Goal: Find specific page/section: Find specific page/section

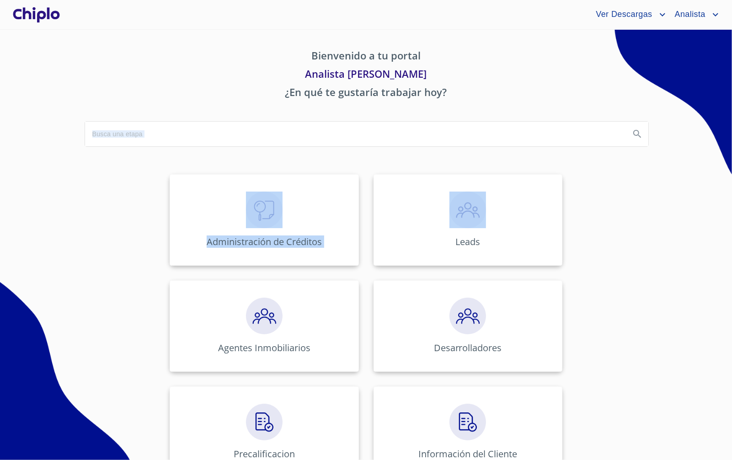
drag, startPoint x: 380, startPoint y: 200, endPoint x: 235, endPoint y: 139, distance: 157.9
click at [253, 144] on div "Bienvenido a tu portal Analista [PERSON_NAME] ¿En qué te gustaría trabajar hoy?…" at bounding box center [367, 416] width 586 height 772
click at [182, 124] on input "search" at bounding box center [354, 134] width 538 height 25
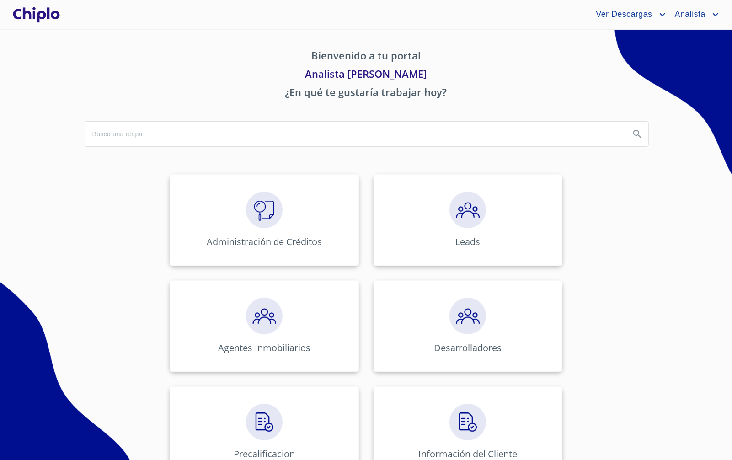
click at [203, 86] on p "¿En qué te gustaría trabajar hoy?" at bounding box center [367, 94] width 564 height 18
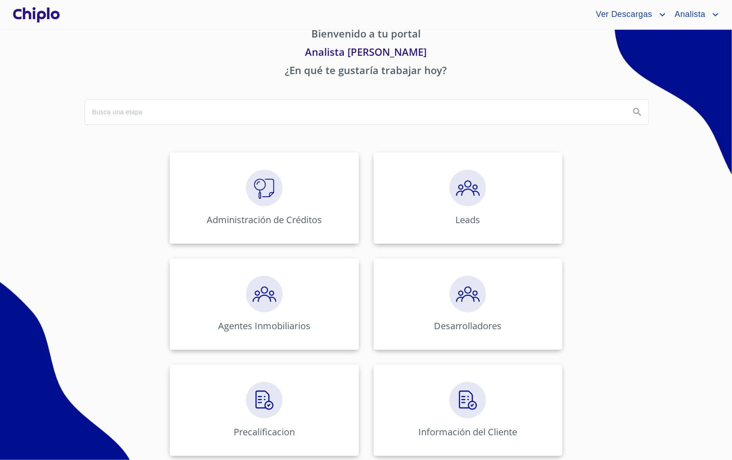
scroll to position [344, 0]
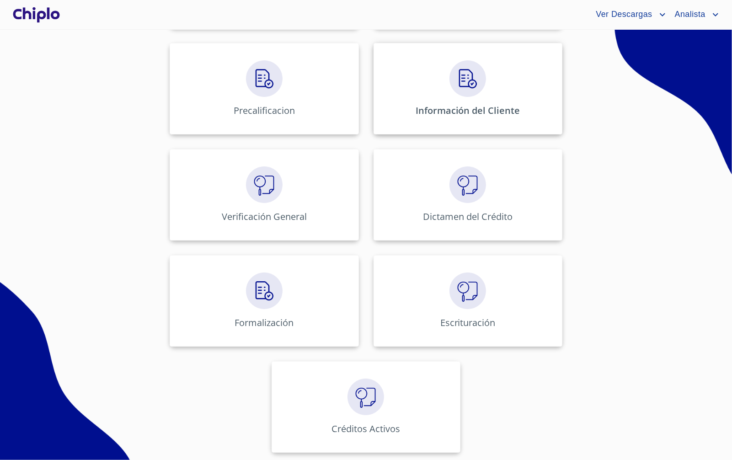
click at [425, 123] on div "Información del Cliente" at bounding box center [468, 88] width 189 height 91
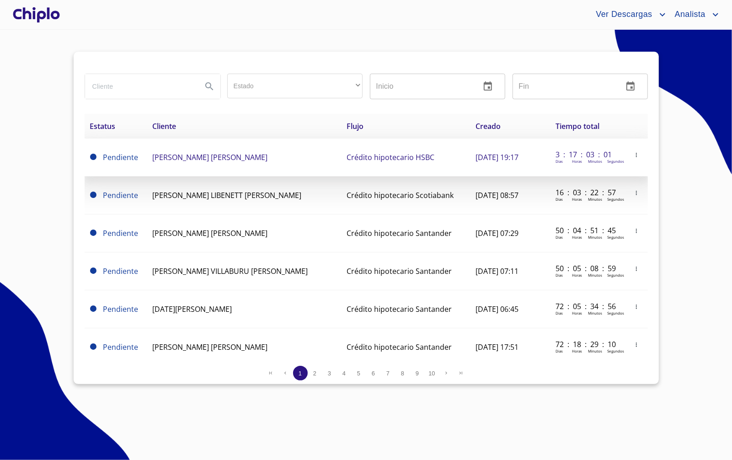
click at [634, 158] on icon "button" at bounding box center [637, 155] width 6 height 6
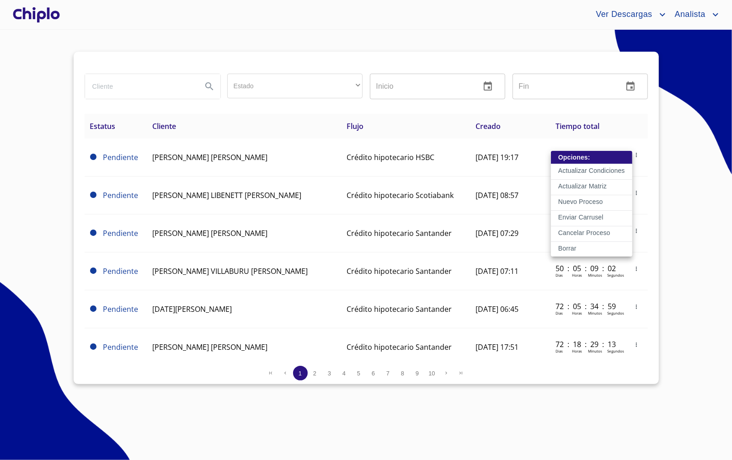
click at [33, 53] on div at bounding box center [366, 230] width 732 height 460
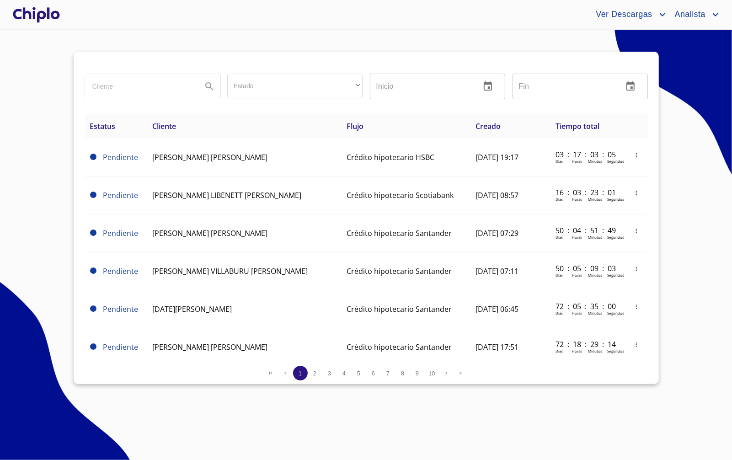
click at [40, 9] on div at bounding box center [36, 14] width 51 height 29
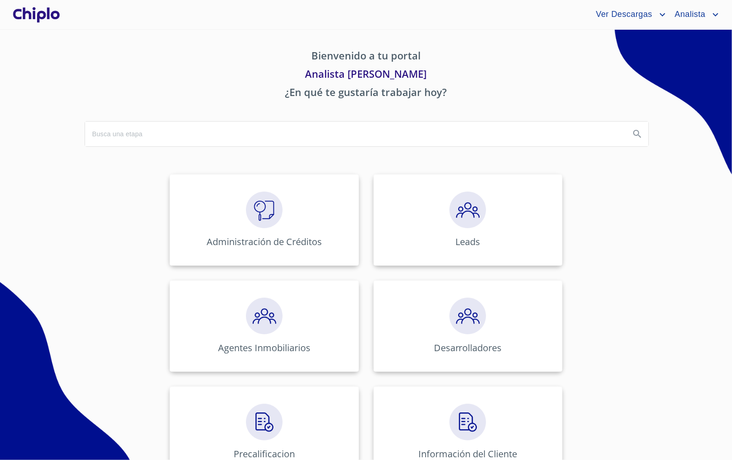
scroll to position [144, 0]
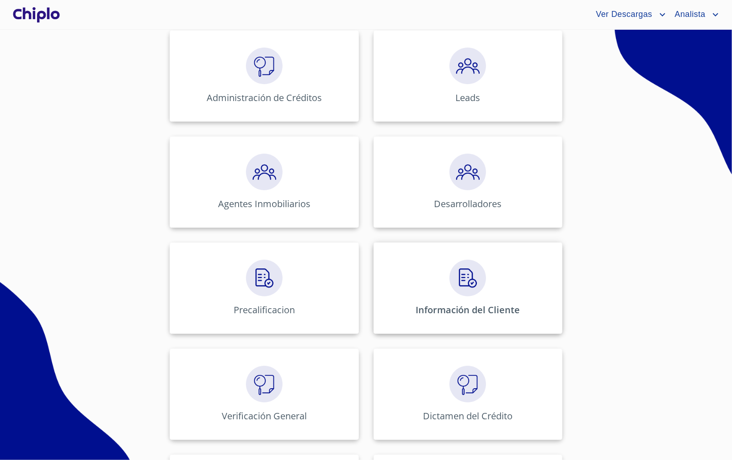
click at [419, 294] on div "Información del Cliente" at bounding box center [468, 287] width 189 height 91
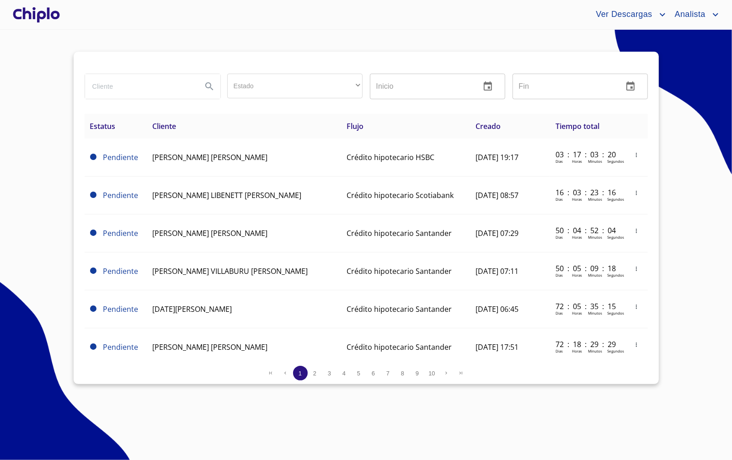
click at [52, 18] on div at bounding box center [36, 14] width 51 height 29
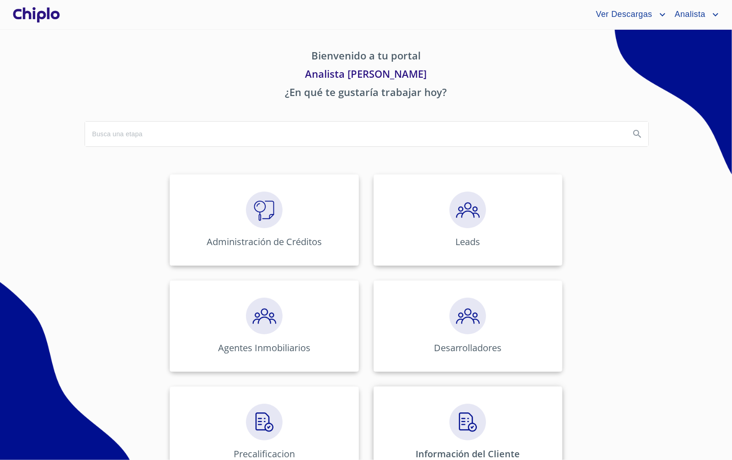
click at [457, 435] on img at bounding box center [468, 422] width 37 height 37
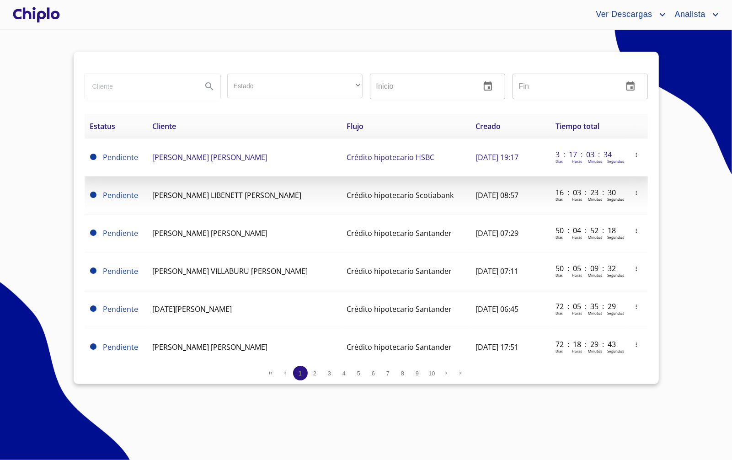
click at [634, 156] on icon "button" at bounding box center [637, 155] width 6 height 6
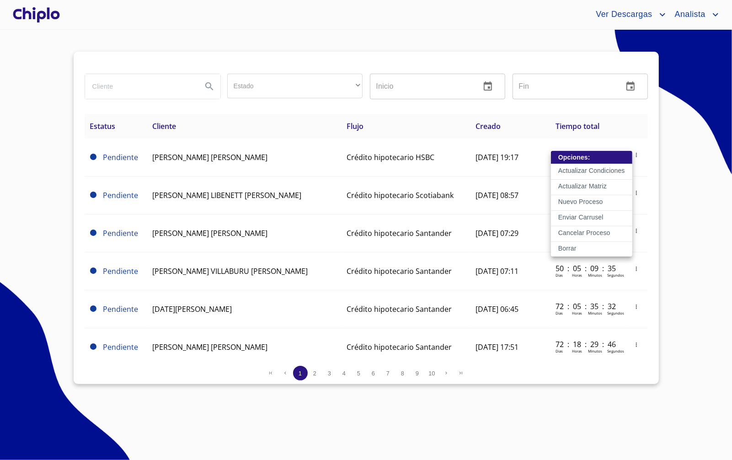
click at [676, 221] on div at bounding box center [366, 230] width 732 height 460
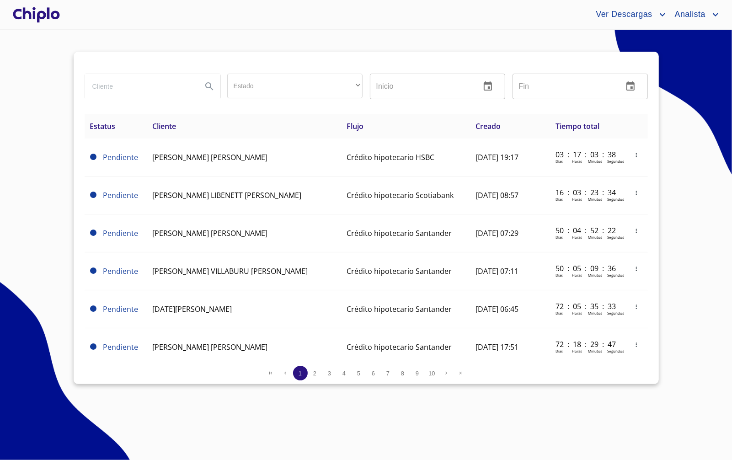
click at [42, 16] on div at bounding box center [36, 14] width 51 height 29
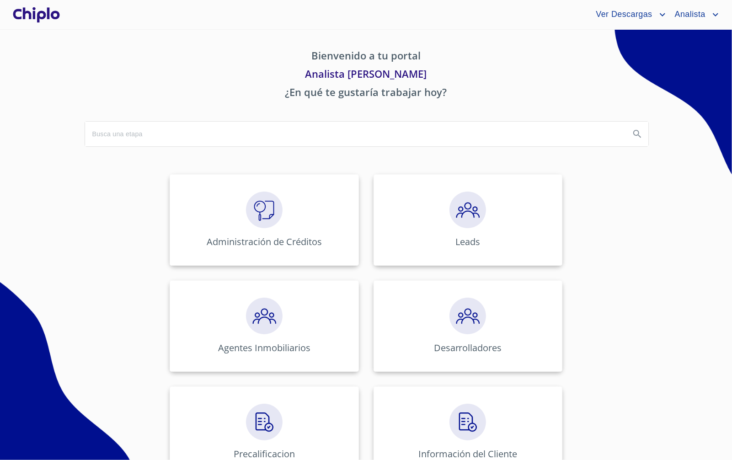
click at [692, 24] on div "Ver Descargas Analista" at bounding box center [366, 14] width 732 height 29
click at [696, 17] on span "Analista" at bounding box center [689, 14] width 42 height 15
click at [688, 64] on li "Salir" at bounding box center [697, 68] width 48 height 16
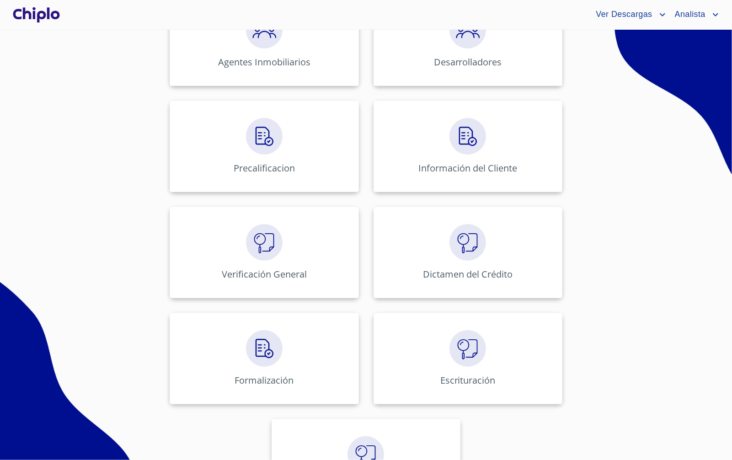
scroll to position [344, 0]
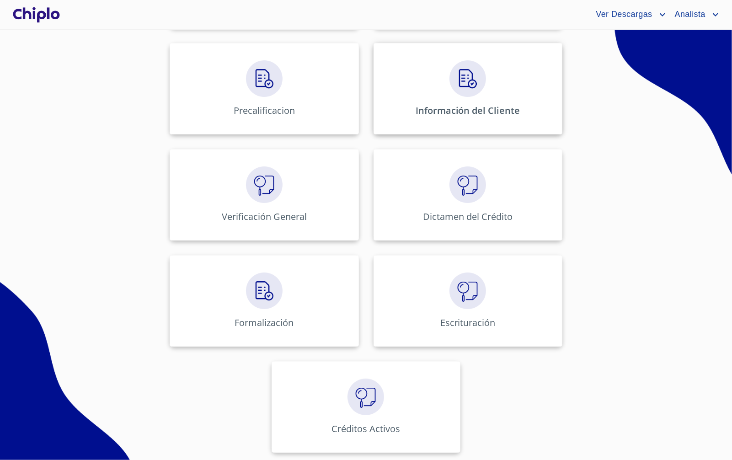
click at [441, 112] on p "Información del Cliente" at bounding box center [468, 110] width 105 height 12
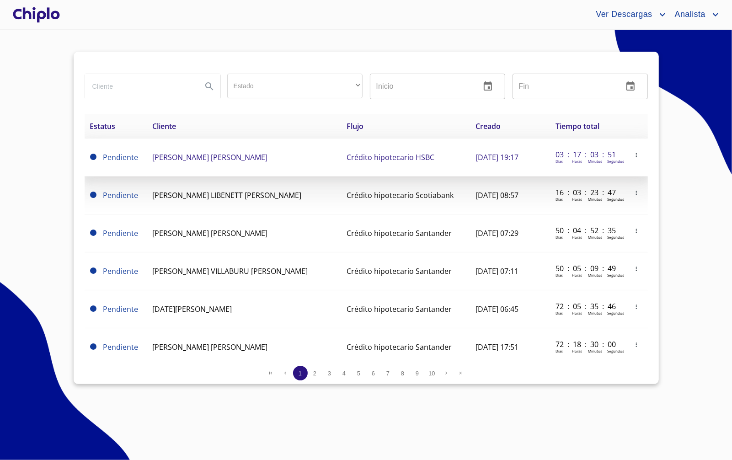
click at [634, 157] on icon "button" at bounding box center [637, 155] width 6 height 6
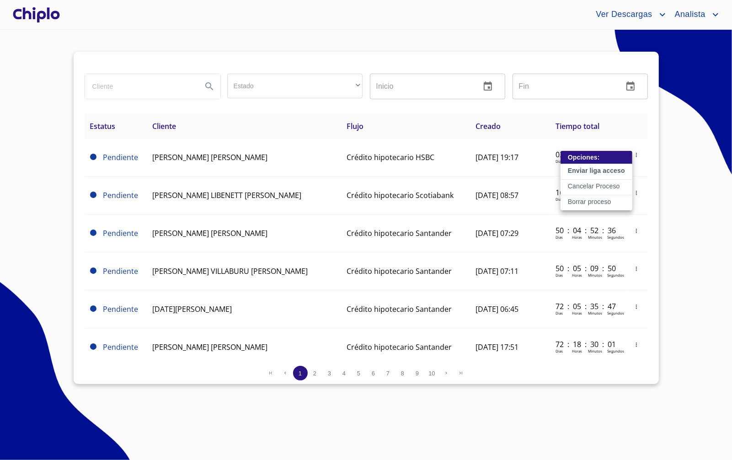
click at [678, 227] on div at bounding box center [366, 230] width 732 height 460
click at [59, 29] on div at bounding box center [36, 14] width 51 height 29
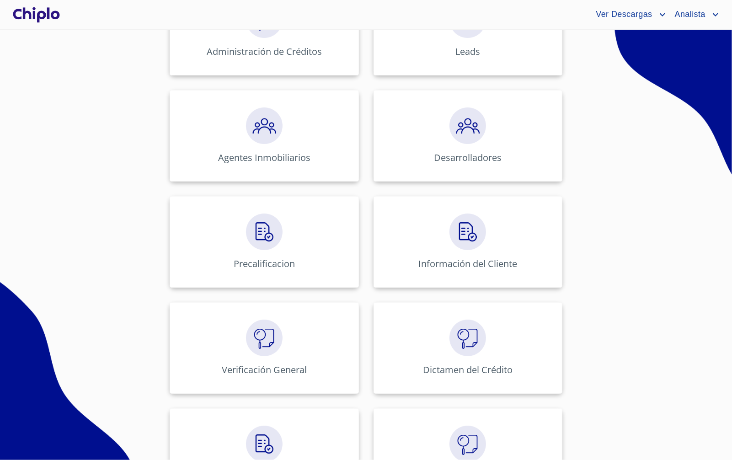
scroll to position [344, 0]
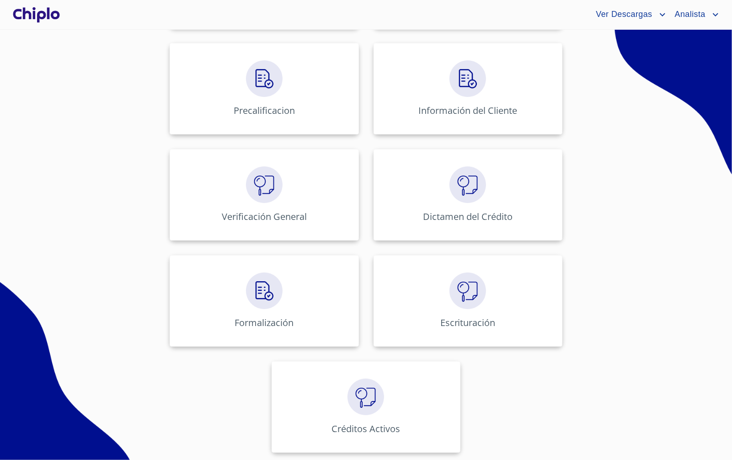
click at [76, 194] on div "Bienvenido a tu portal Analista [PERSON_NAME] ¿En qué te gustaría trabajar hoy?…" at bounding box center [367, 72] width 586 height 772
click at [500, 401] on div "Administración de Créditos Leads Agentes Inmobiliarios Desarrolladores Precalif…" at bounding box center [366, 141] width 567 height 637
click at [299, 283] on div "Formalización" at bounding box center [264, 300] width 189 height 91
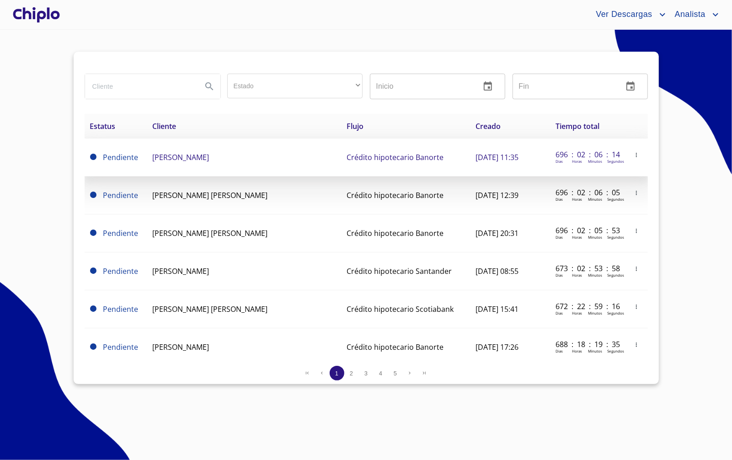
click at [634, 155] on icon "button" at bounding box center [637, 155] width 6 height 6
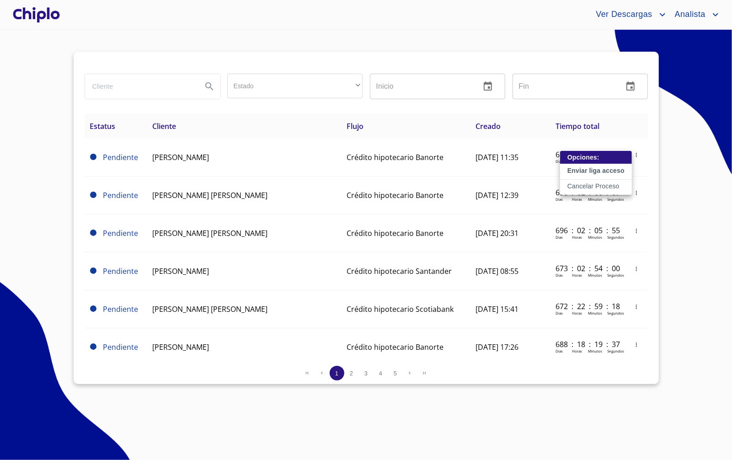
click at [49, 70] on div at bounding box center [366, 230] width 732 height 460
click at [45, 4] on div at bounding box center [36, 14] width 51 height 29
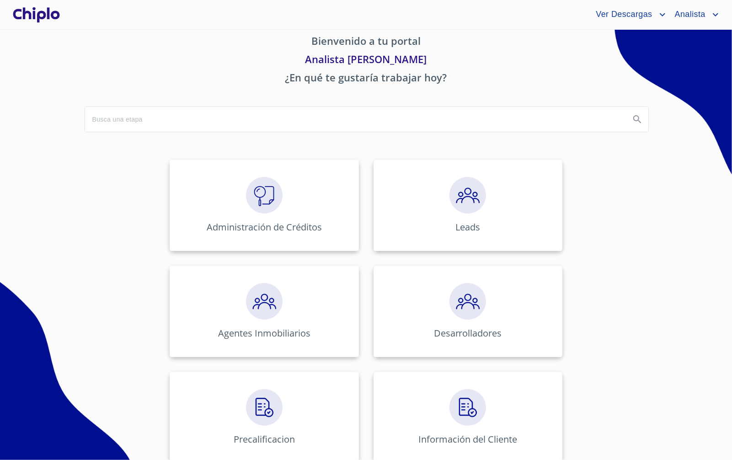
scroll to position [344, 0]
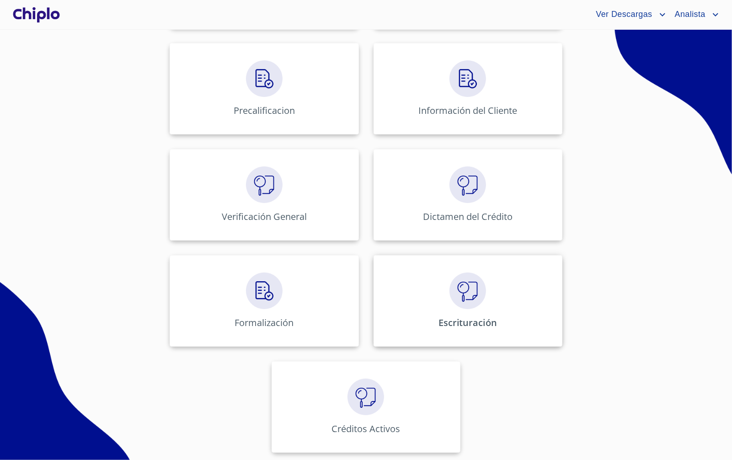
click at [403, 294] on div "Escrituración" at bounding box center [468, 300] width 189 height 91
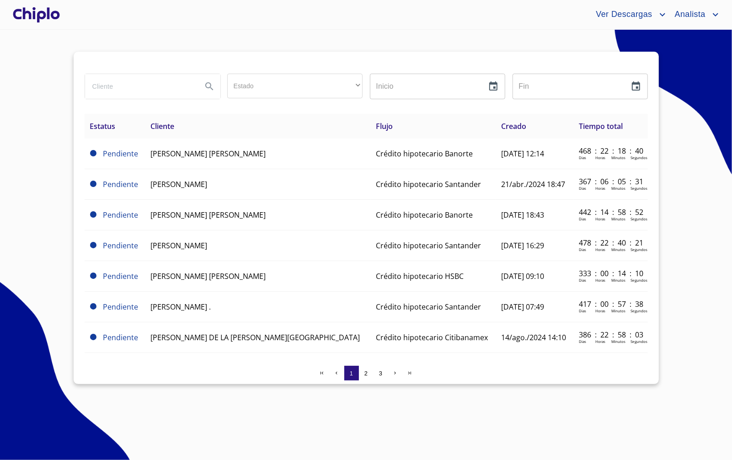
click at [43, 16] on div at bounding box center [36, 14] width 51 height 29
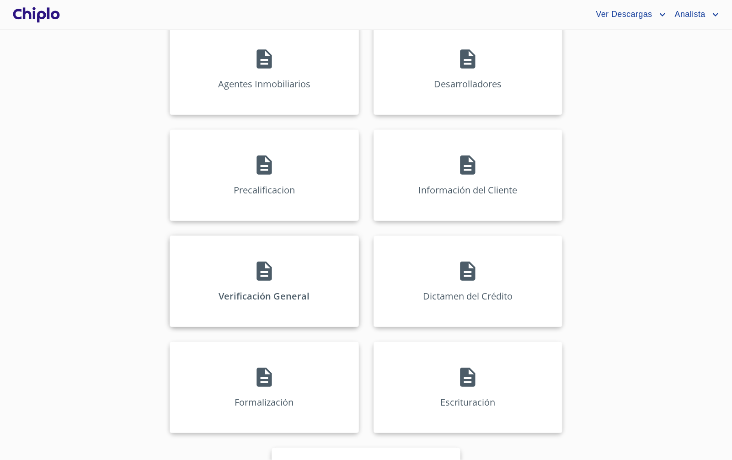
scroll to position [250, 0]
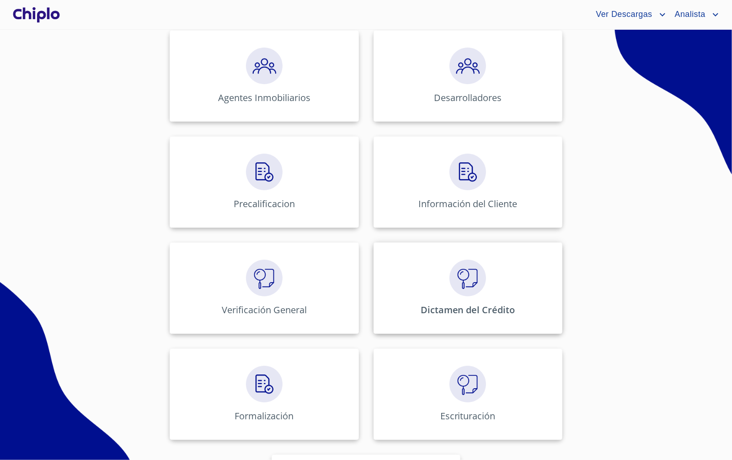
click at [426, 315] on p "Dictamen del Crédito" at bounding box center [468, 310] width 95 height 12
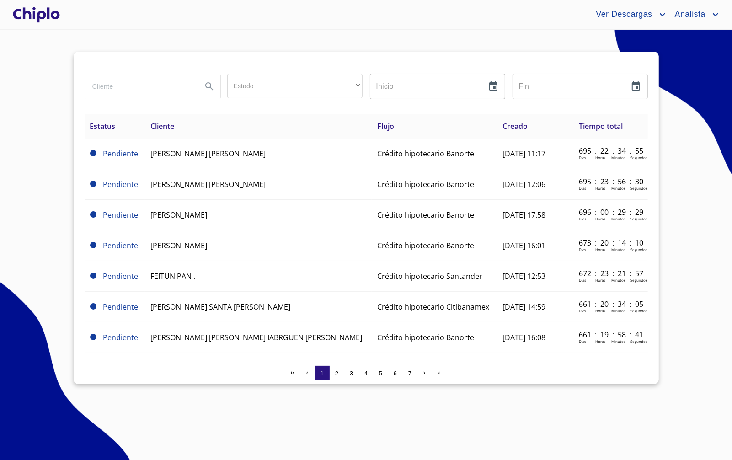
click at [58, 22] on div at bounding box center [36, 14] width 51 height 29
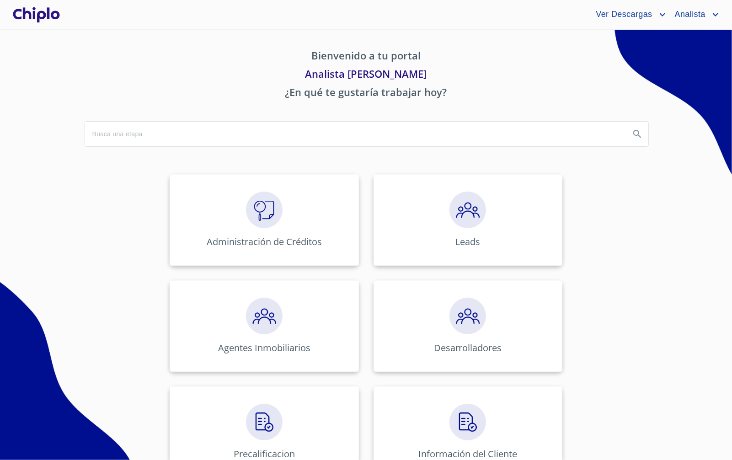
click at [129, 139] on input "search" at bounding box center [354, 134] width 538 height 25
